Goal: Information Seeking & Learning: Learn about a topic

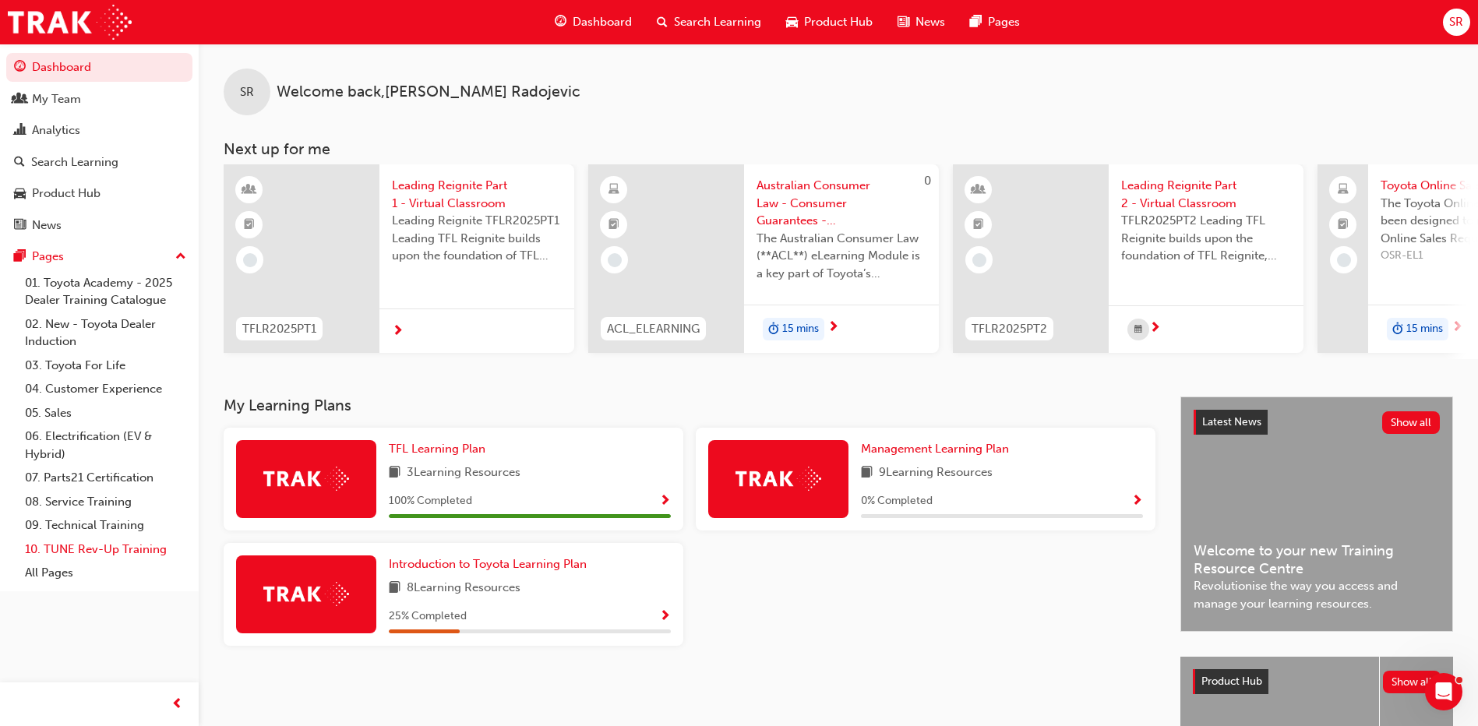
click at [87, 546] on link "10. TUNE Rev-Up Training" at bounding box center [106, 550] width 174 height 24
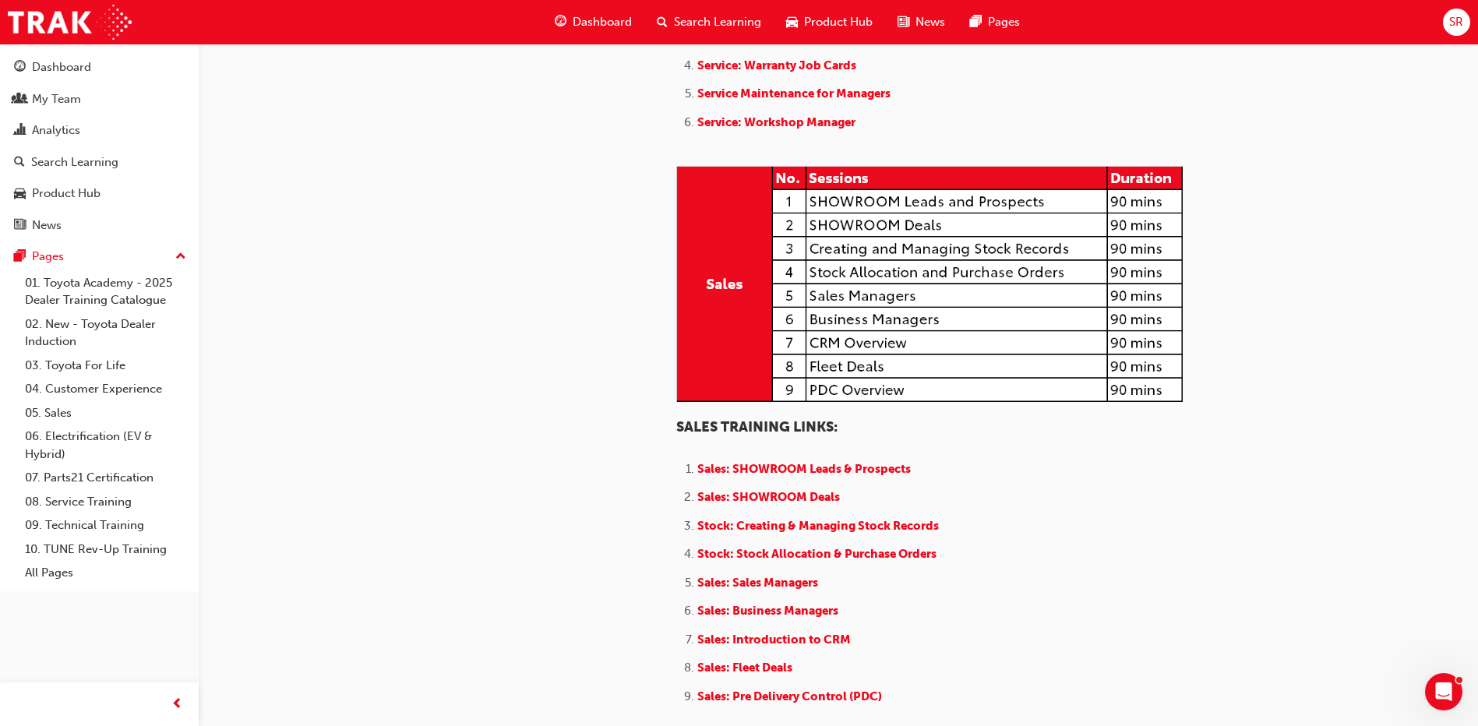
scroll to position [1288, 0]
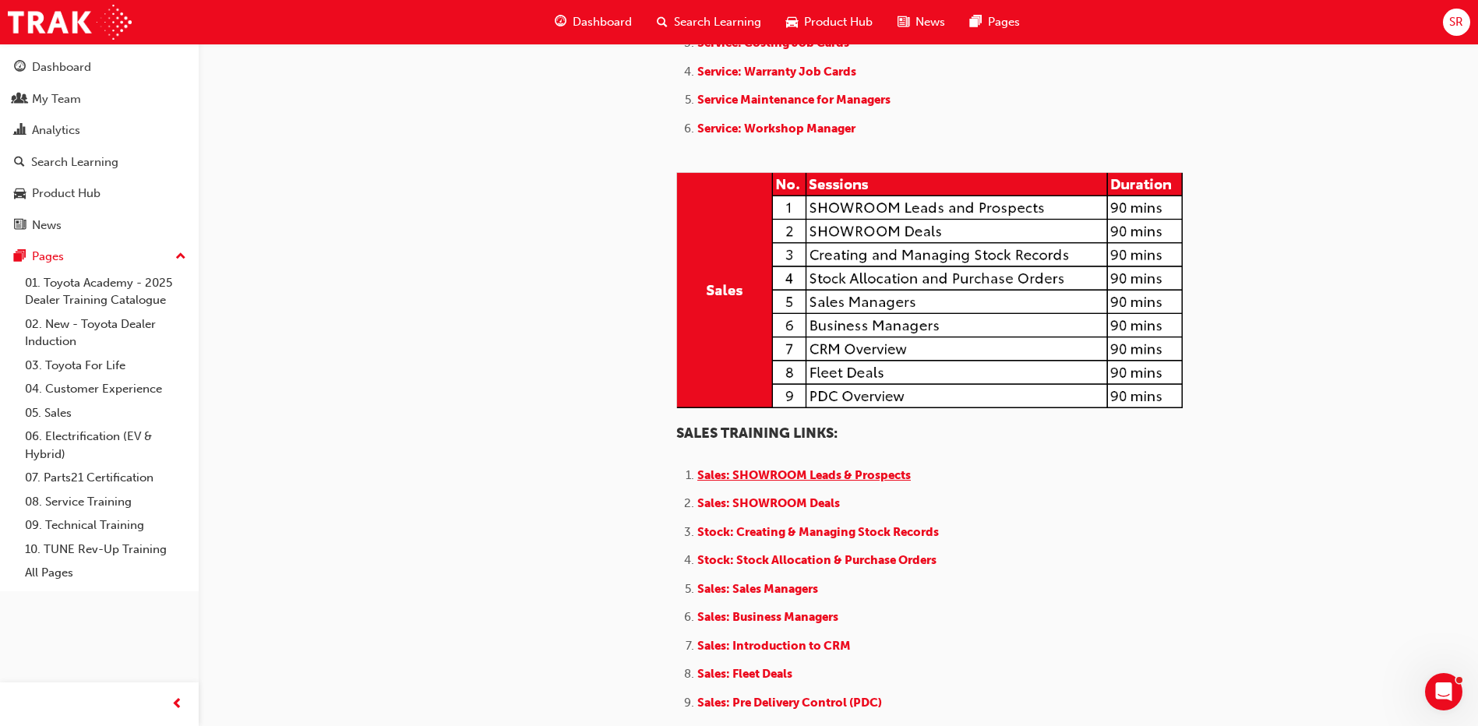
click at [835, 475] on span "Sales: SHOWROOM Leads & Prospects" at bounding box center [805, 475] width 214 height 14
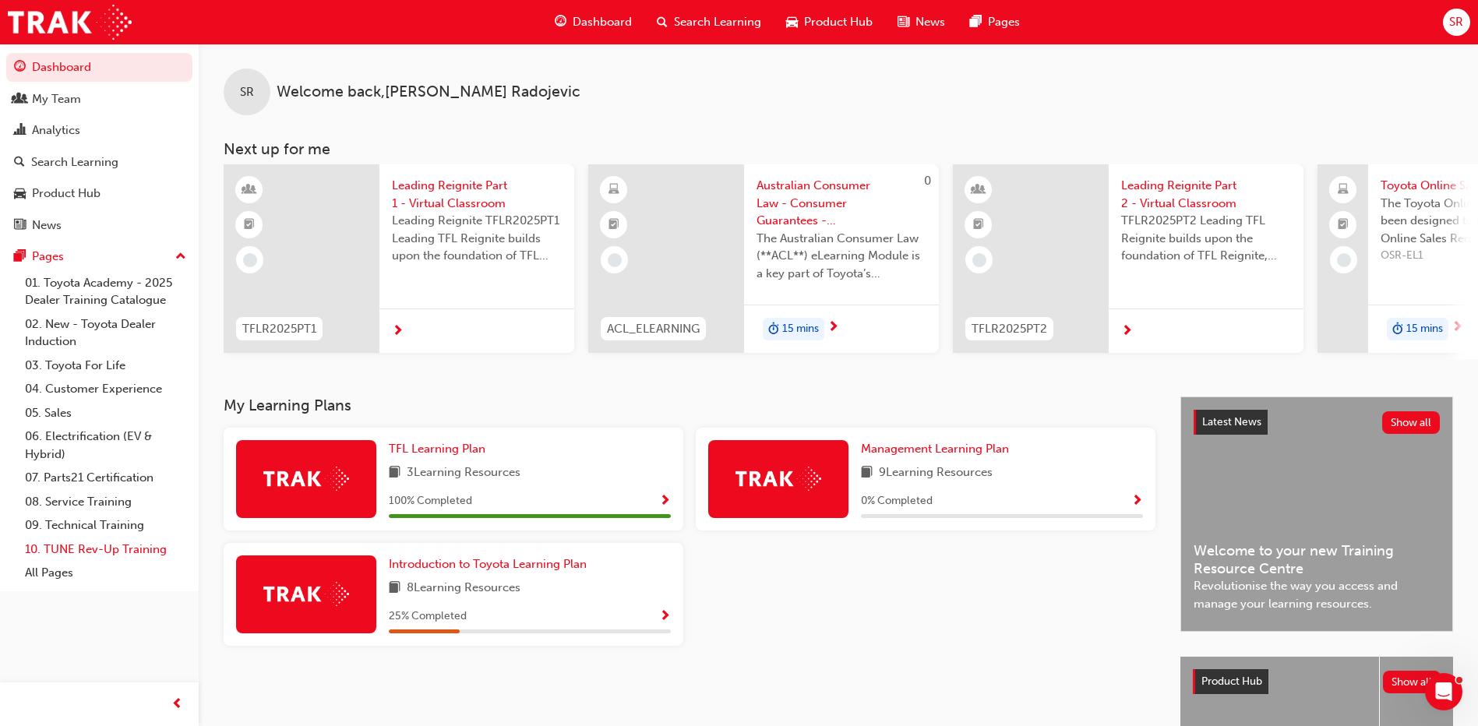
click at [102, 554] on link "10. TUNE Rev-Up Training" at bounding box center [106, 550] width 174 height 24
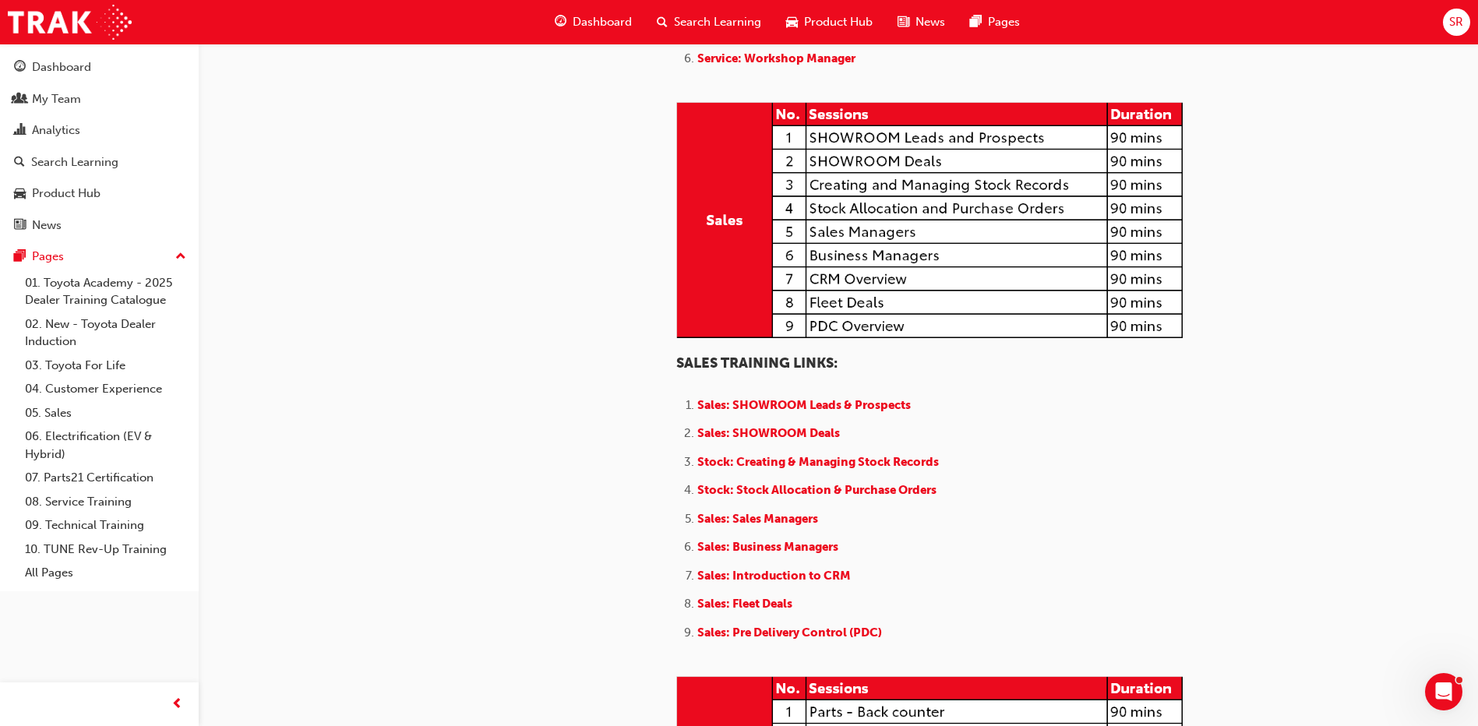
scroll to position [1247, 0]
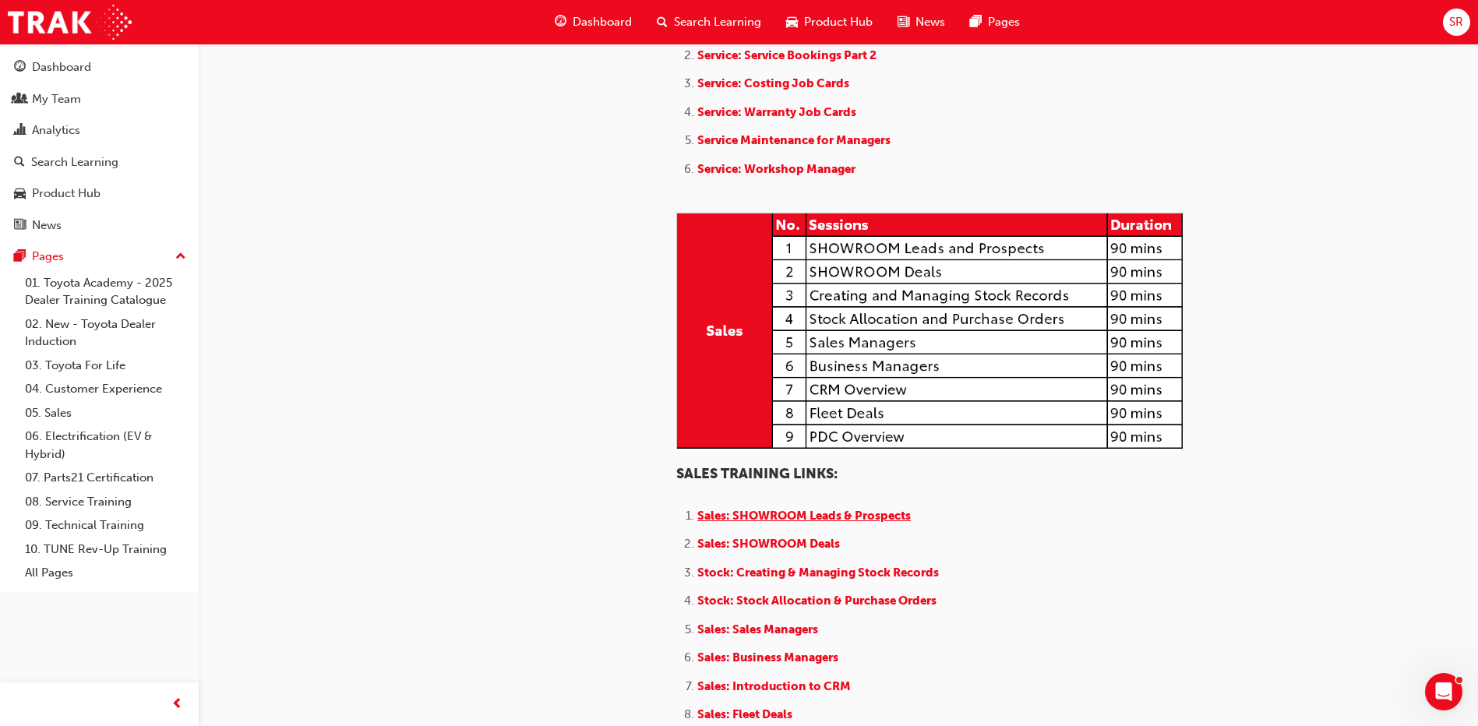
click at [851, 523] on span "Sales: SHOWROOM Leads & Prospects" at bounding box center [805, 516] width 214 height 14
